Goal: Information Seeking & Learning: Find contact information

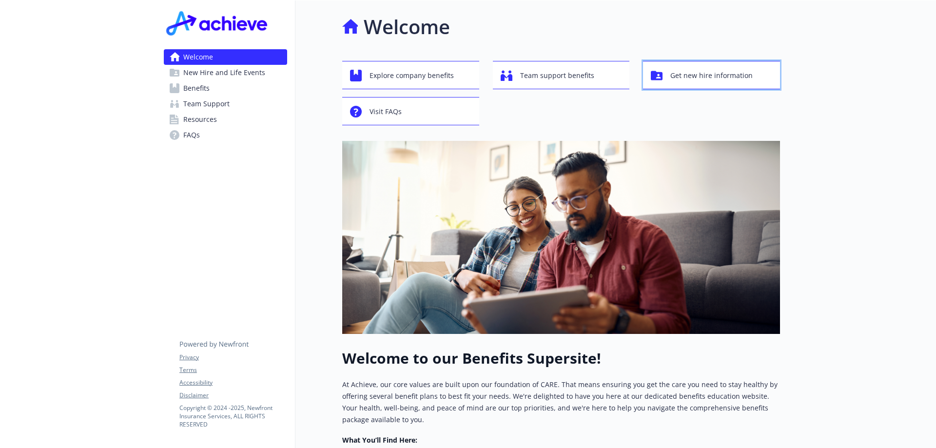
click at [683, 81] on span "Get new hire information" at bounding box center [712, 75] width 82 height 19
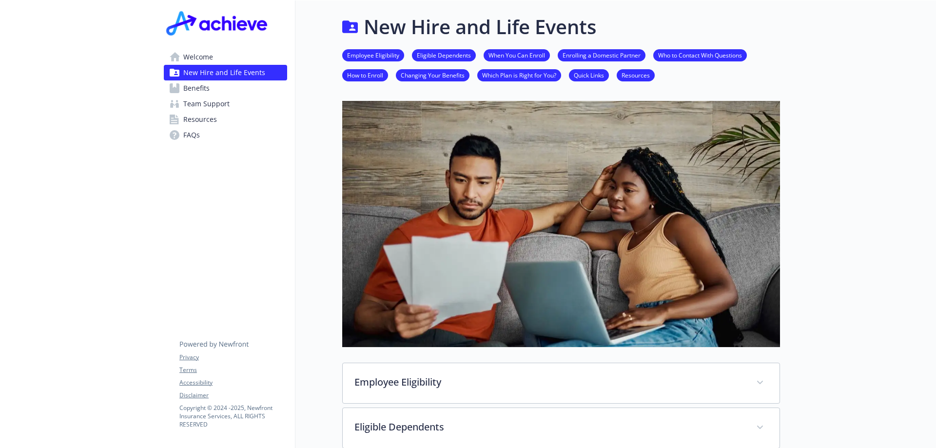
click at [195, 91] on span "Benefits" at bounding box center [196, 88] width 26 height 16
click at [517, 59] on link "When You Can Enroll" at bounding box center [517, 54] width 66 height 9
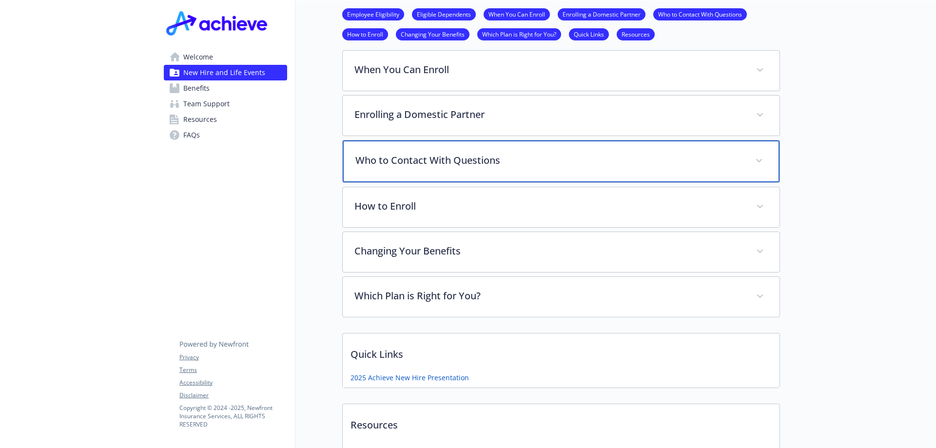
click at [592, 167] on div "Who to Contact With Questions" at bounding box center [561, 161] width 437 height 42
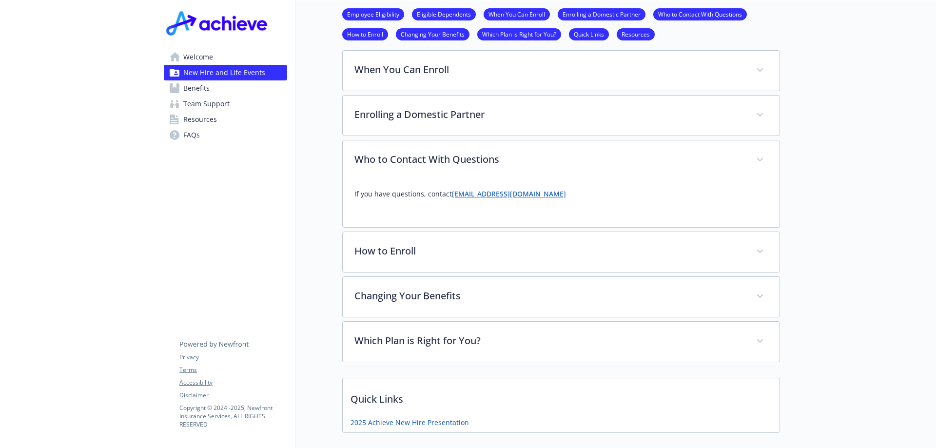
click at [486, 197] on link "[EMAIL_ADDRESS][DOMAIN_NAME]" at bounding box center [509, 193] width 114 height 9
drag, startPoint x: 528, startPoint y: 194, endPoint x: 447, endPoint y: 193, distance: 81.5
click at [447, 193] on p "If you have questions, contact [EMAIL_ADDRESS][DOMAIN_NAME]" at bounding box center [562, 194] width 414 height 12
copy link "[EMAIL_ADDRESS][DOMAIN_NAME]"
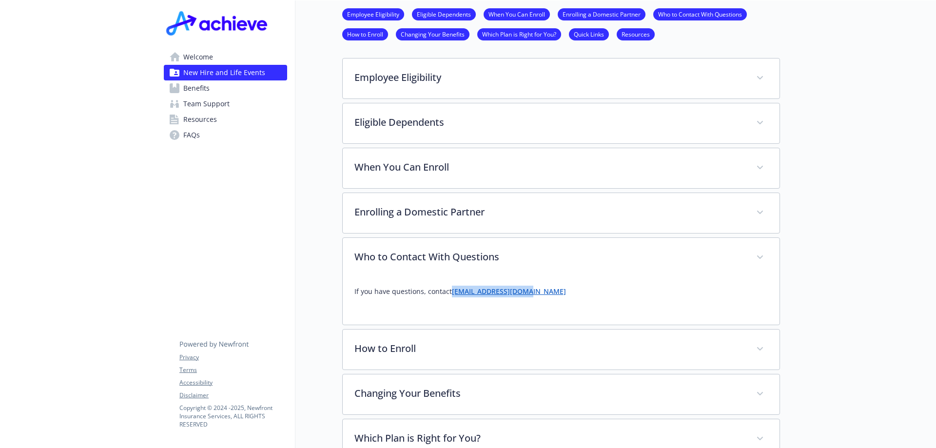
scroll to position [110, 7]
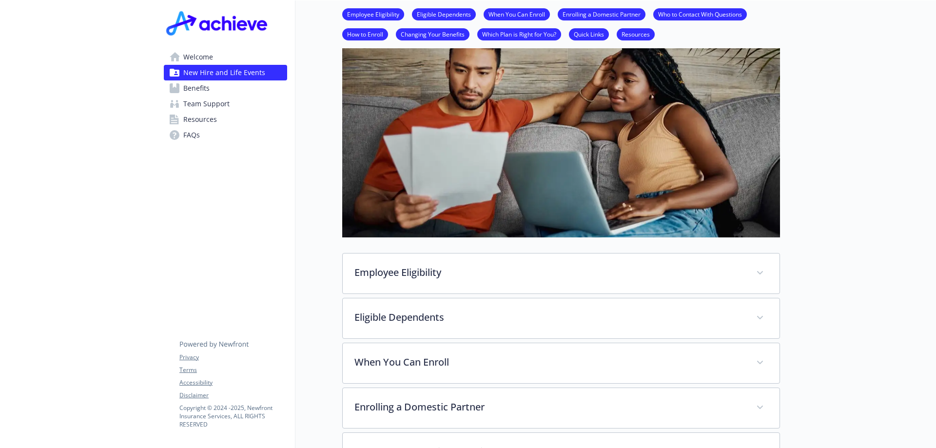
click at [193, 104] on span "Team Support" at bounding box center [206, 104] width 46 height 16
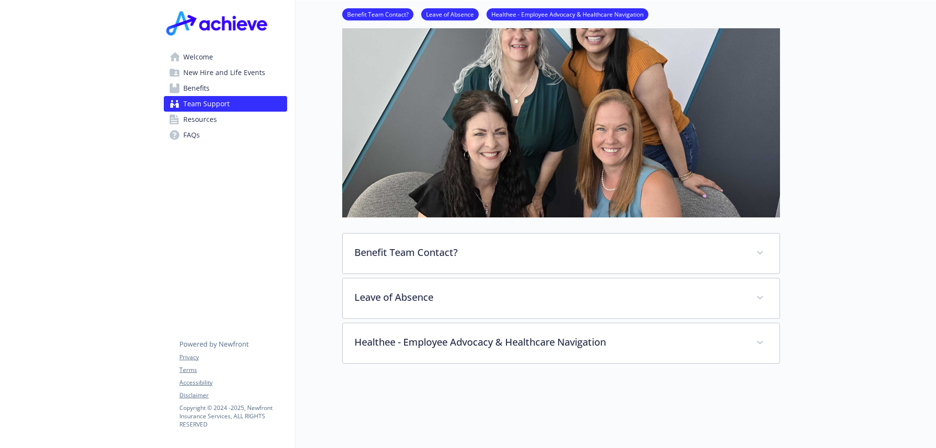
click at [199, 120] on span "Resources" at bounding box center [200, 120] width 34 height 16
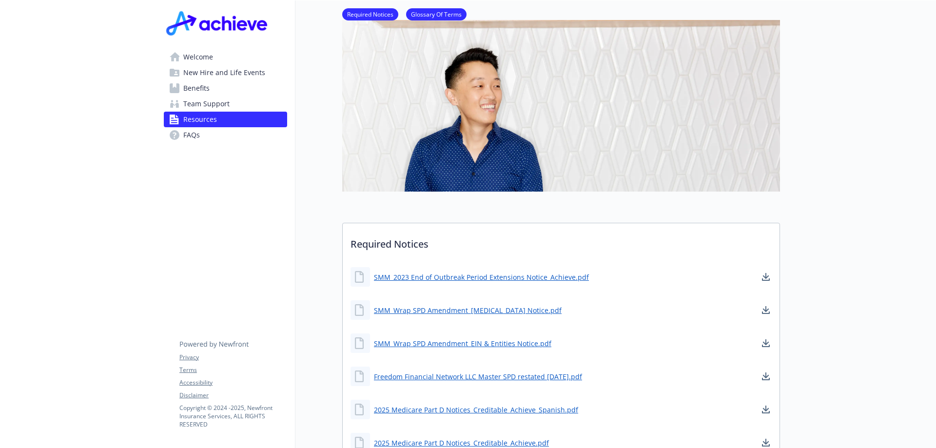
scroll to position [12, 7]
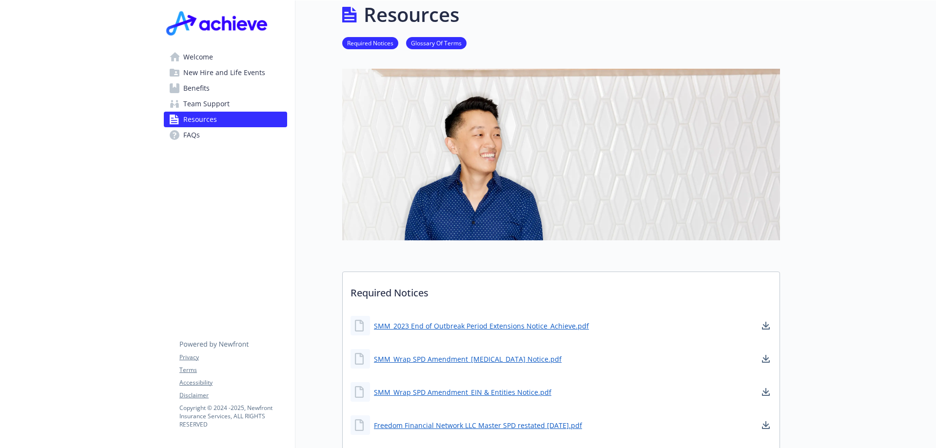
click at [193, 59] on span "Welcome" at bounding box center [198, 57] width 30 height 16
